Goal: Information Seeking & Learning: Learn about a topic

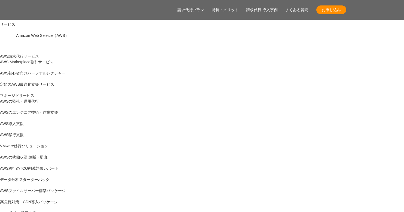
scroll to position [109, 0]
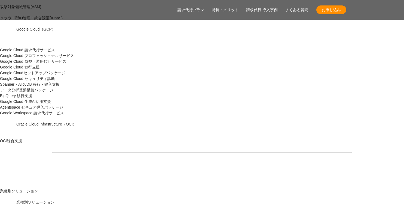
scroll to position [536, 0]
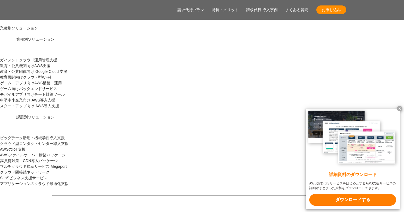
click at [400, 107] on x-t at bounding box center [399, 108] width 5 height 5
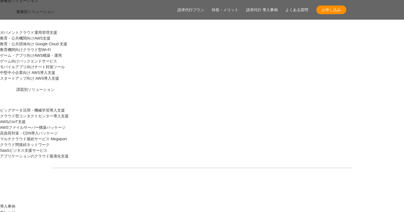
scroll to position [573, 0]
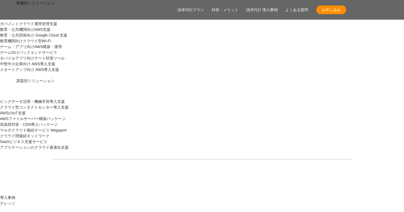
drag, startPoint x: 239, startPoint y: 164, endPoint x: 211, endPoint y: 137, distance: 38.7
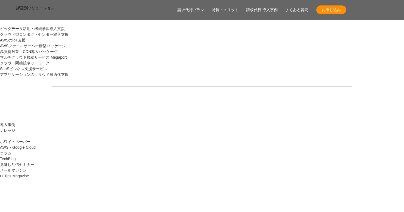
scroll to position [682, 0]
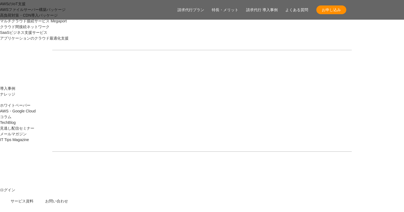
drag, startPoint x: 69, startPoint y: 124, endPoint x: 125, endPoint y: 121, distance: 56.5
drag, startPoint x: 125, startPoint y: 121, endPoint x: 330, endPoint y: 126, distance: 204.9
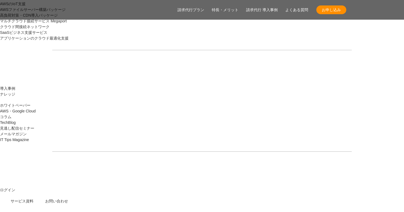
drag, startPoint x: 117, startPoint y: 126, endPoint x: 328, endPoint y: 117, distance: 211.1
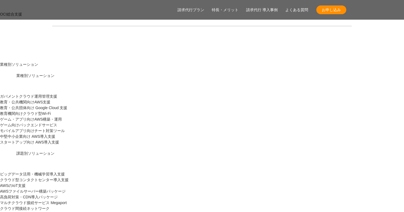
scroll to position [536, 0]
